Goal: Information Seeking & Learning: Learn about a topic

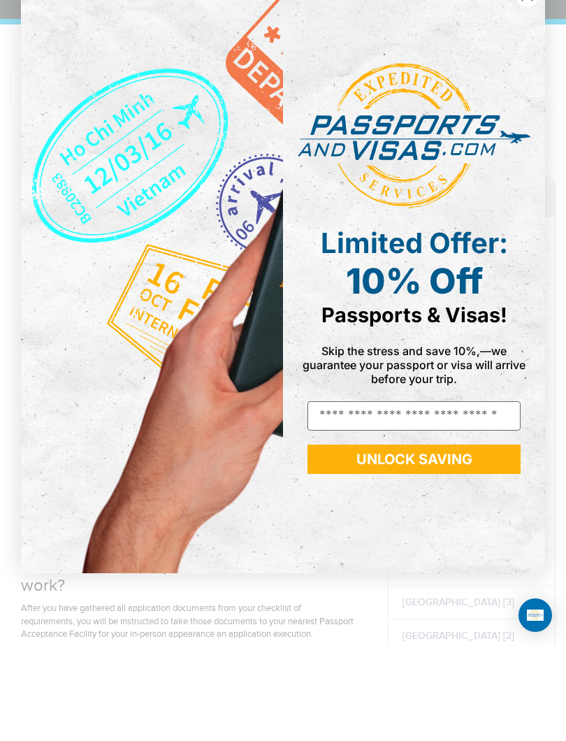
click at [528, 77] on form "Limited Offer: 10% Off Passports & Visas! Skip the stress and save 10%,—we guar…" at bounding box center [283, 370] width 524 height 595
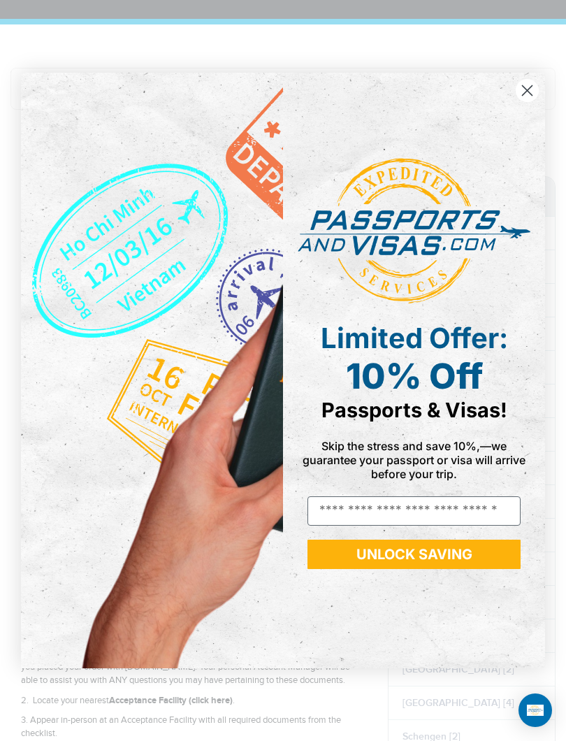
click at [535, 87] on circle "Close dialog" at bounding box center [527, 90] width 23 height 23
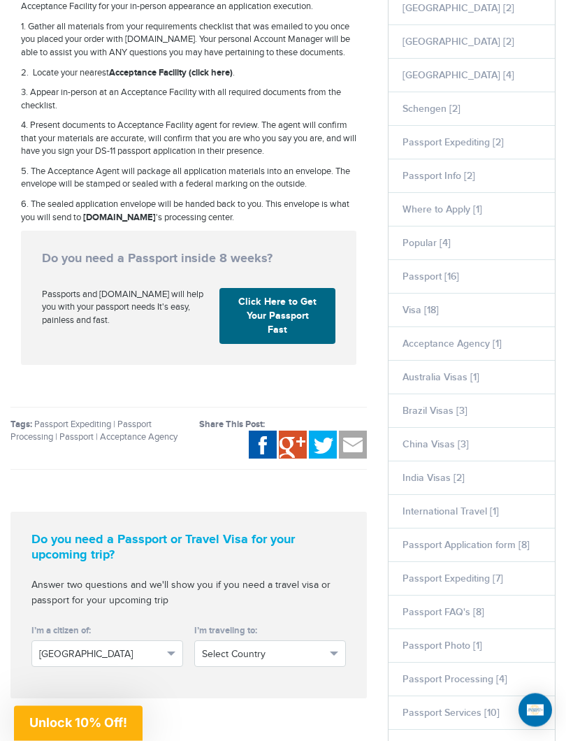
scroll to position [722, 0]
click at [565, 662] on aside "Categories Afghanistan [2] Algeria [1] Angola [2] Australia [1] Azerbaijan [1] …" at bounding box center [471, 616] width 189 height 2135
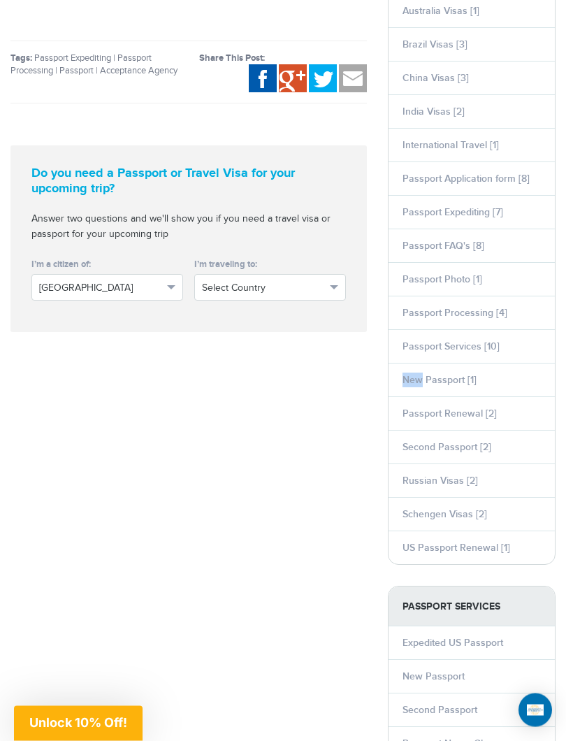
scroll to position [1089, 0]
click at [199, 561] on div "Passport Acceptance Facility A passport acceptance facility is a location where…" at bounding box center [283, 249] width 566 height 2135
click at [491, 410] on link "Passport Renewal [2]" at bounding box center [449, 413] width 94 height 12
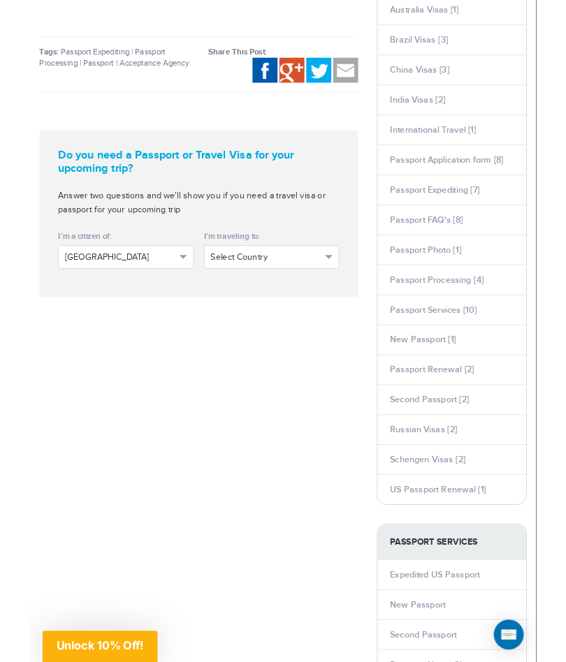
scroll to position [1128, 0]
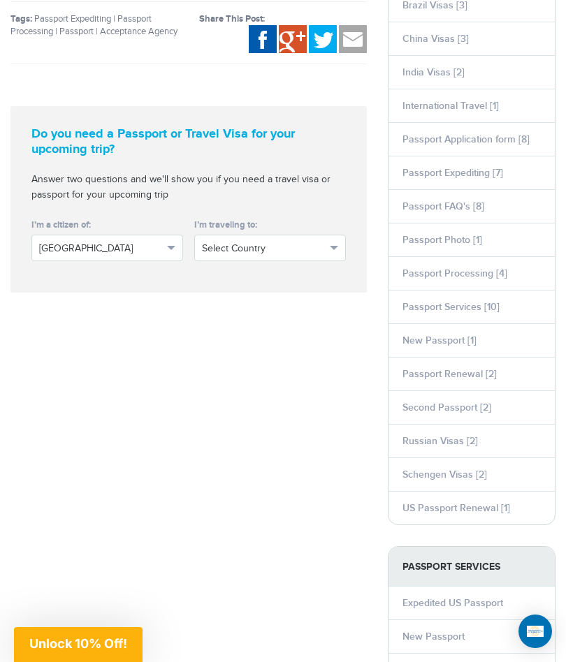
click at [439, 208] on link "Passport FAQ's [8]" at bounding box center [443, 207] width 82 height 12
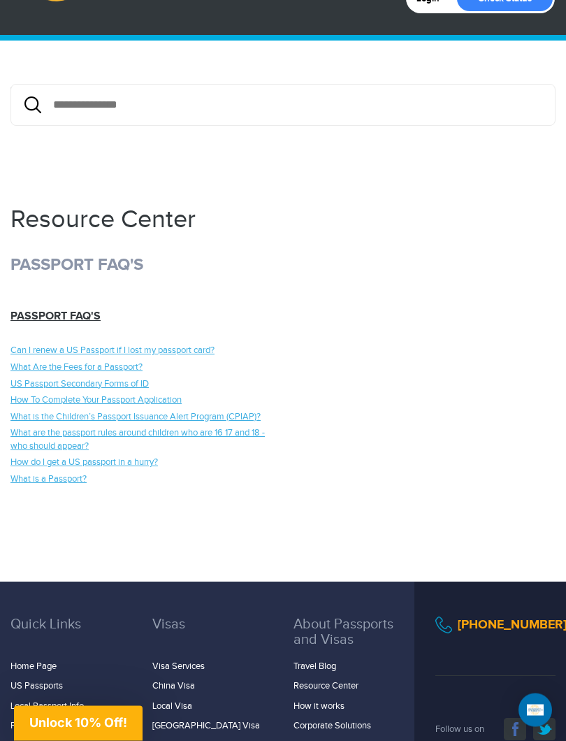
scroll to position [80, 0]
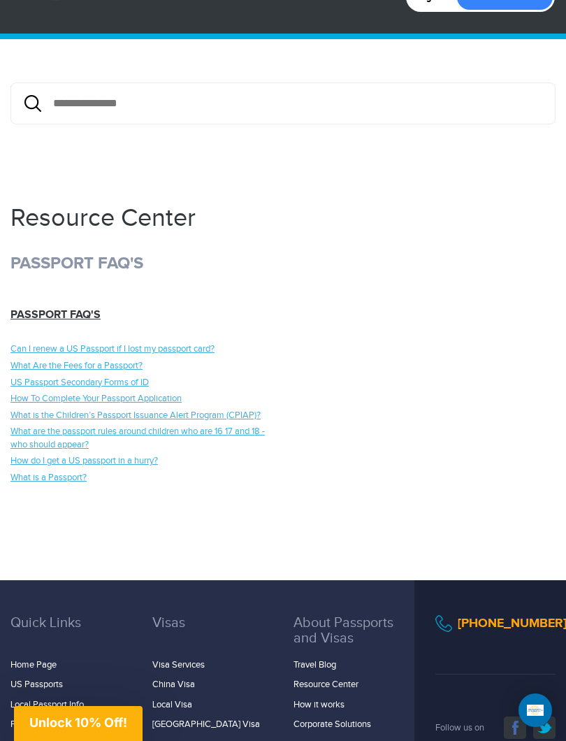
click at [132, 364] on link "What Are the Fees for a Passport?" at bounding box center [141, 365] width 262 height 13
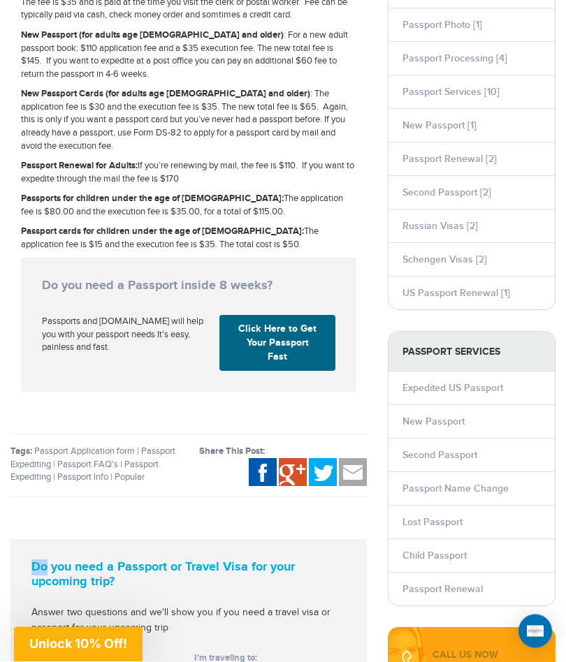
scroll to position [1342, 0]
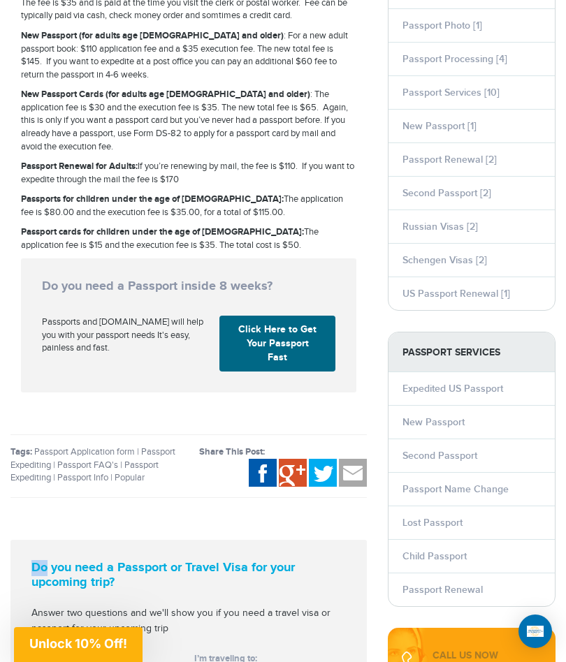
click at [479, 591] on link "Passport Renewal" at bounding box center [442, 590] width 80 height 12
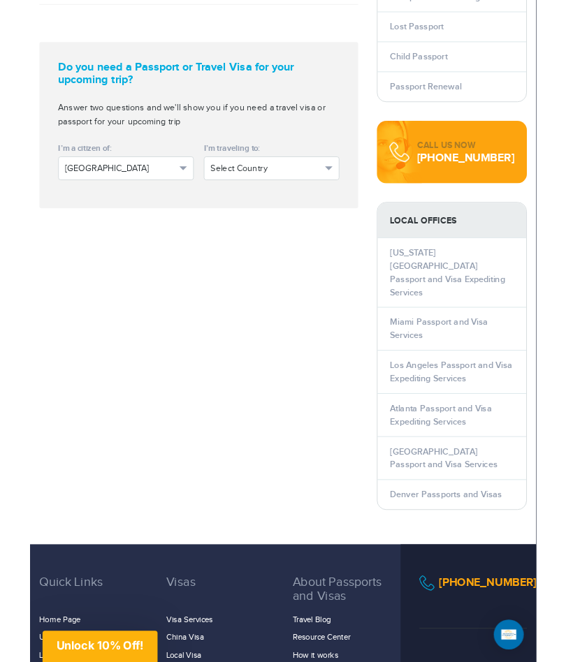
scroll to position [1830, 0]
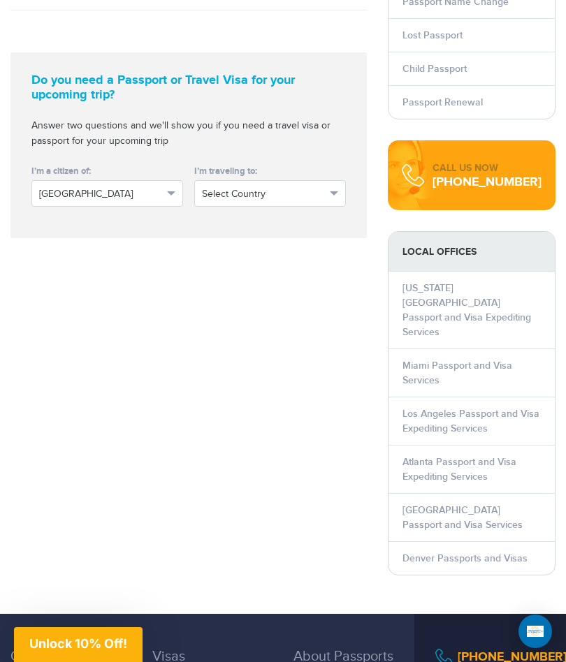
click at [468, 408] on link "Los Angeles Passport and Visa Expediting Services" at bounding box center [470, 421] width 137 height 27
click at [494, 408] on link "Los Angeles Passport and Visa Expediting Services" at bounding box center [470, 421] width 137 height 27
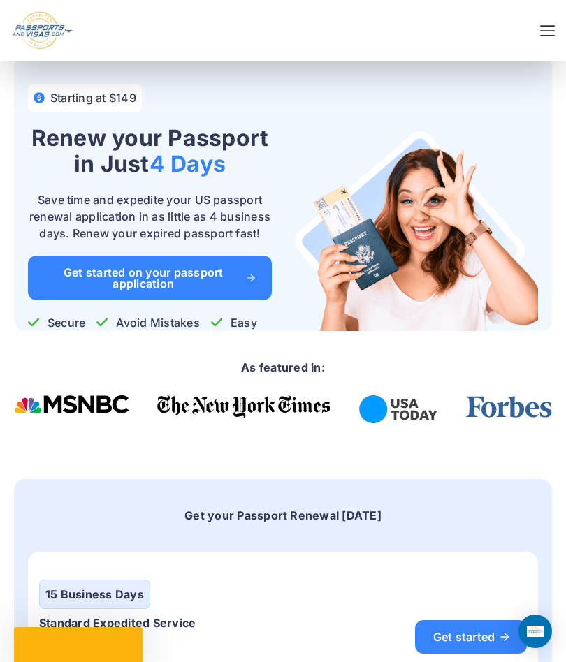
scroll to position [-2, 0]
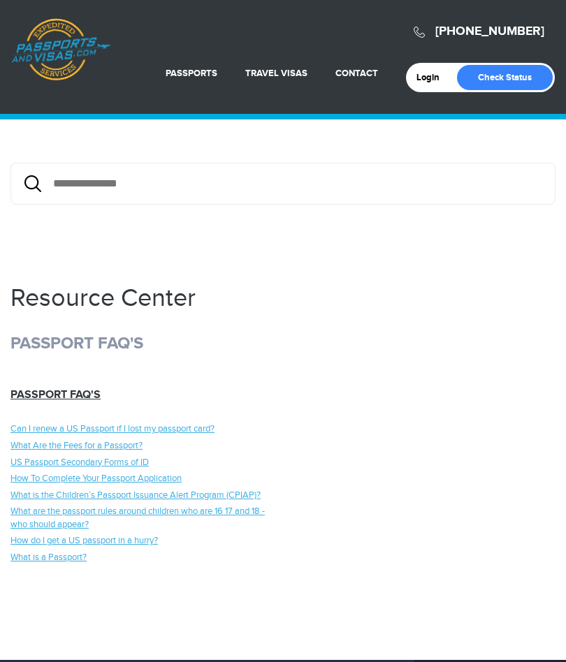
scroll to position [119, 0]
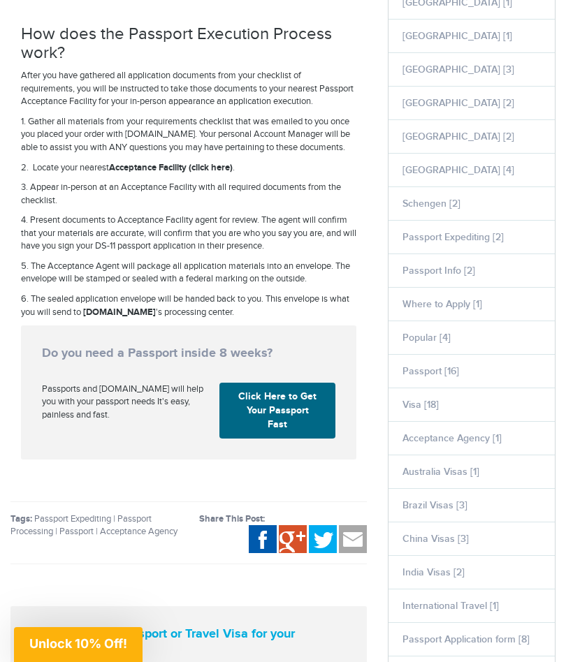
scroll to position [627, 0]
